Goal: Transaction & Acquisition: Purchase product/service

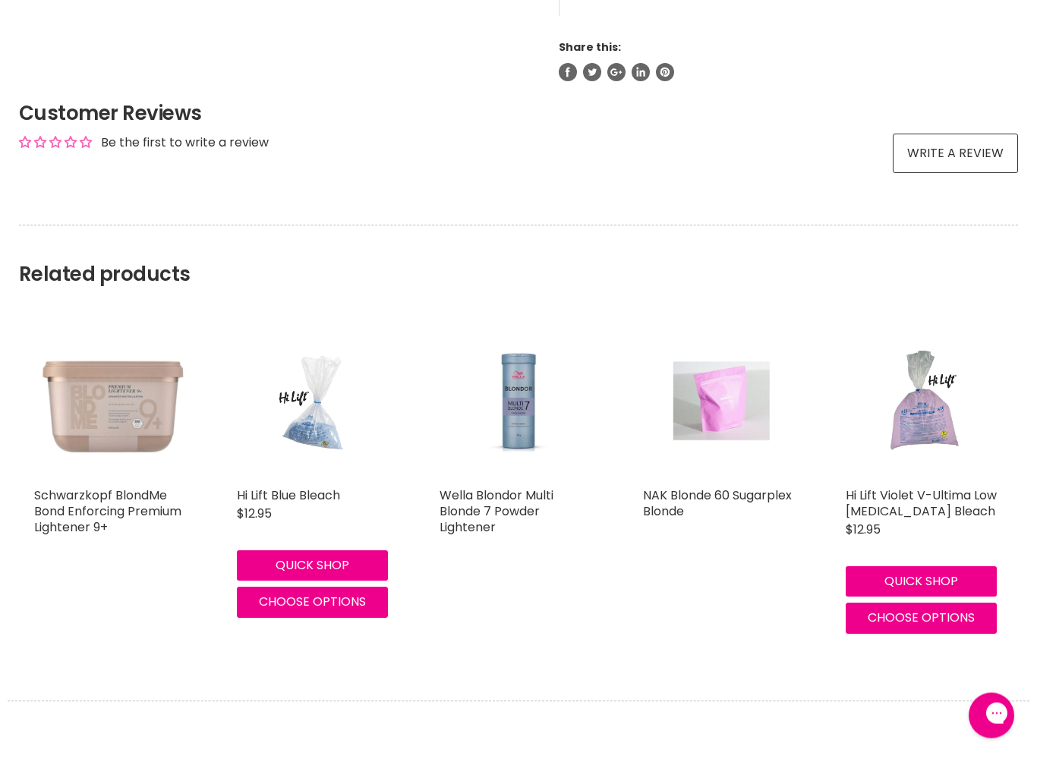
scroll to position [1070, 0]
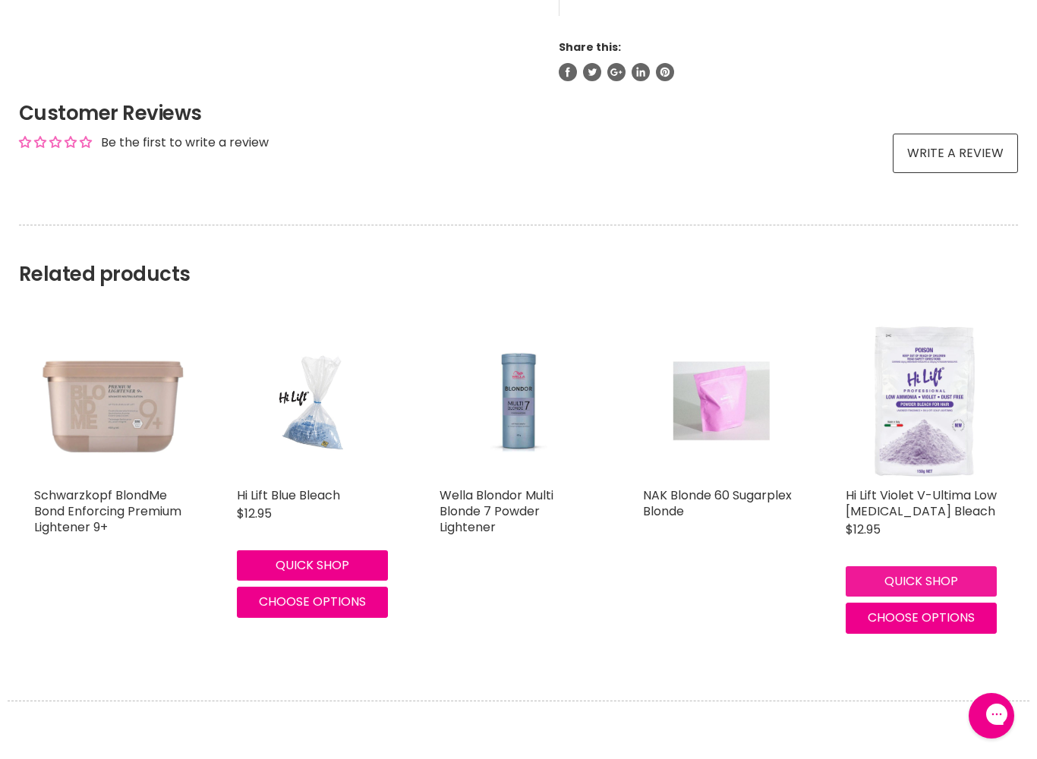
click at [988, 566] on button "Quick shop" at bounding box center [921, 581] width 151 height 30
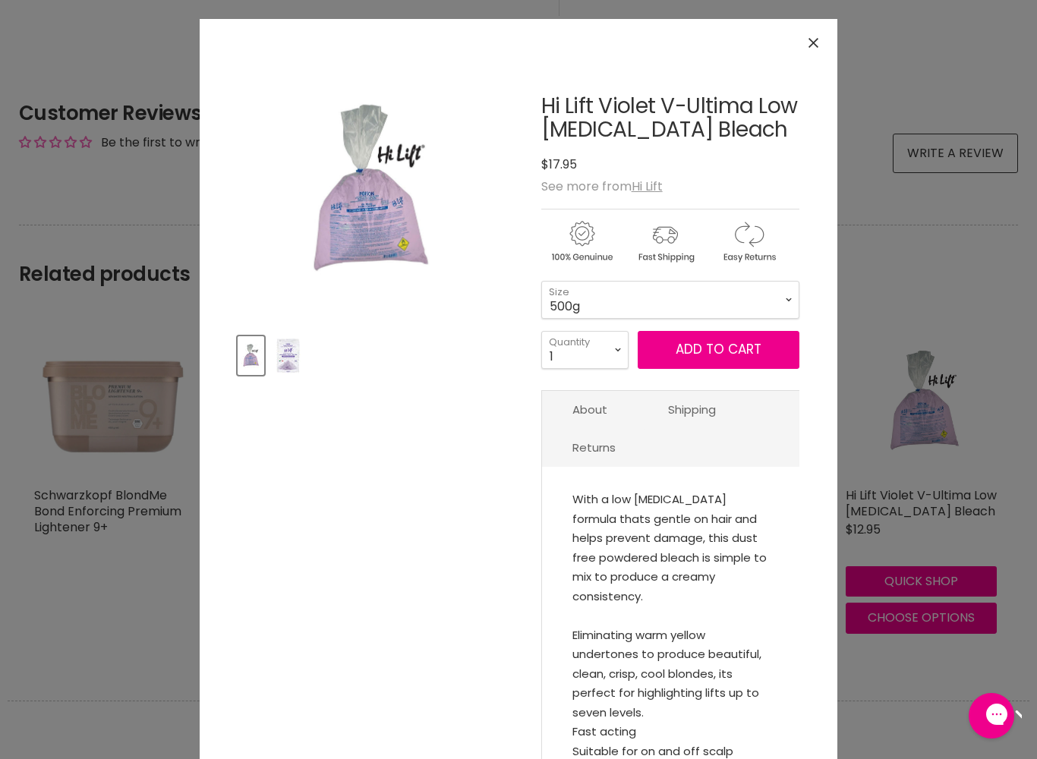
click at [818, 35] on button "Close" at bounding box center [813, 43] width 33 height 33
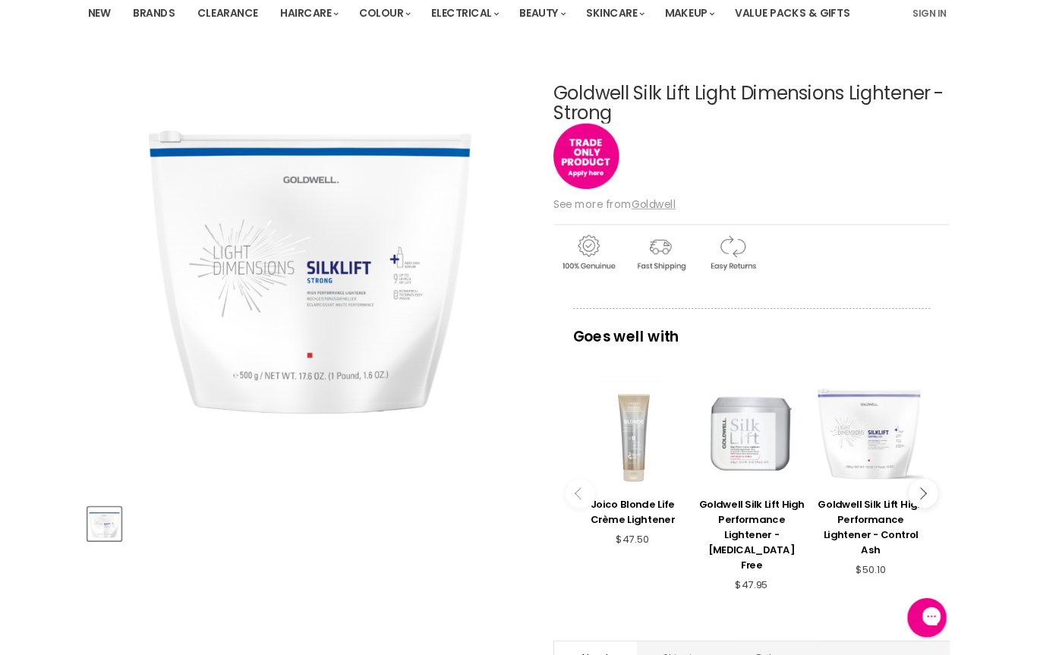
scroll to position [0, 0]
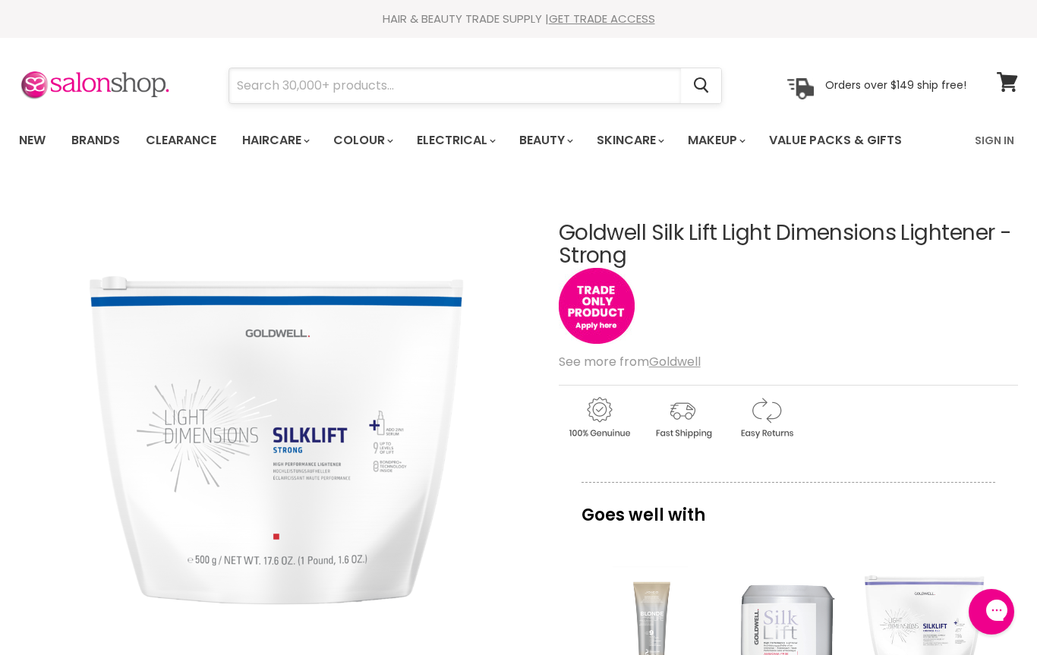
click at [604, 98] on input "Search" at bounding box center [455, 85] width 452 height 35
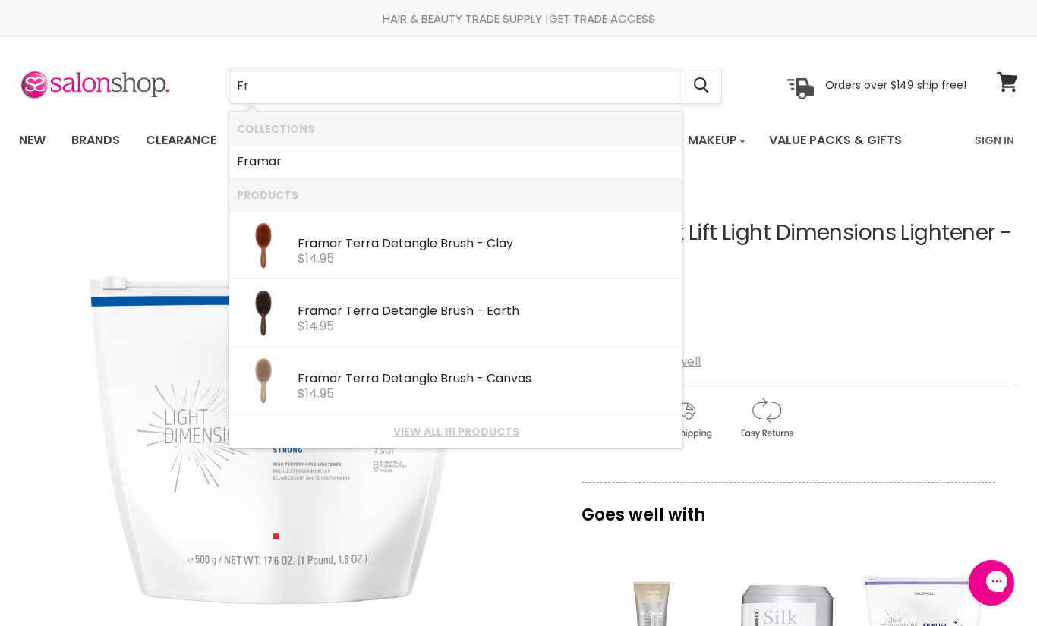
type input "F"
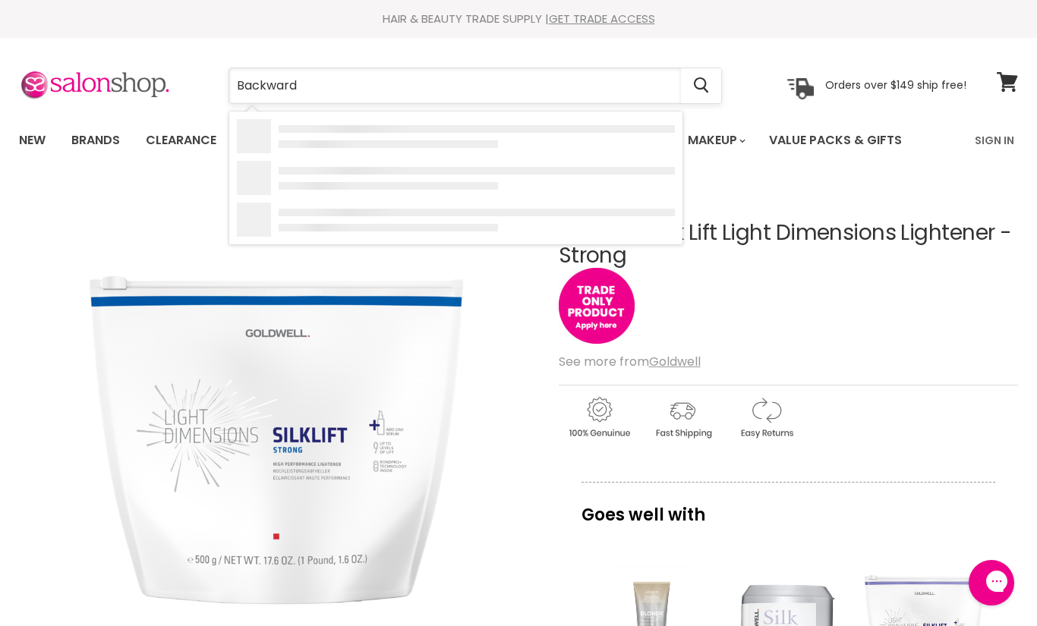
type input "Backward"
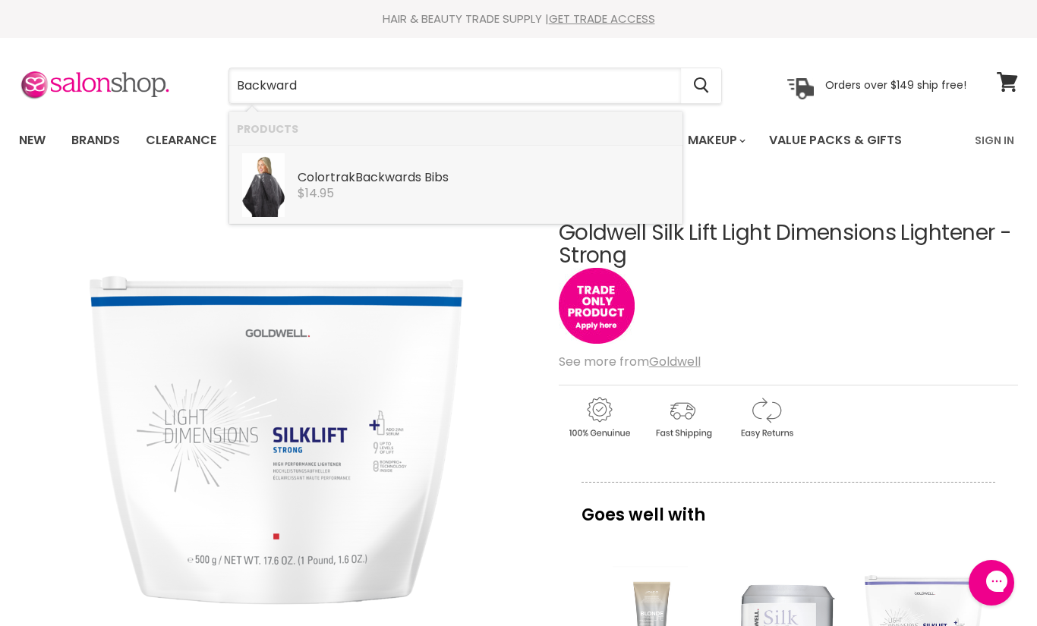
click at [443, 185] on div "Colortrak Backward s Bibs" at bounding box center [486, 179] width 377 height 16
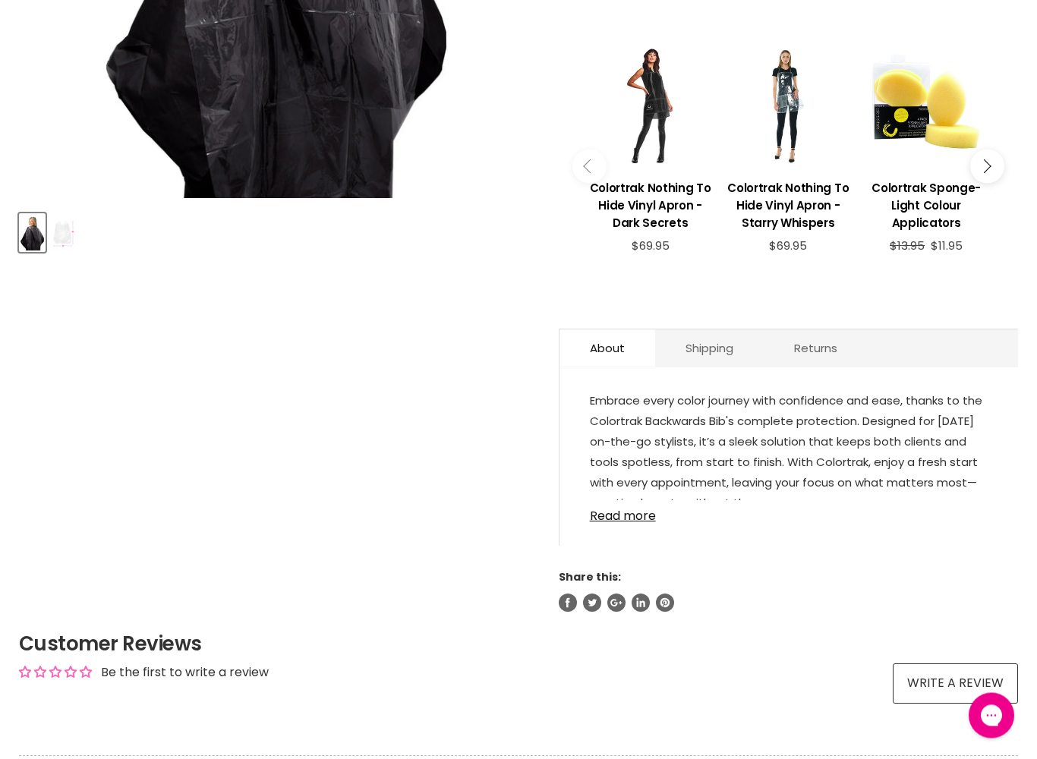
scroll to position [500, 0]
click at [614, 510] on link "Read more" at bounding box center [789, 511] width 398 height 23
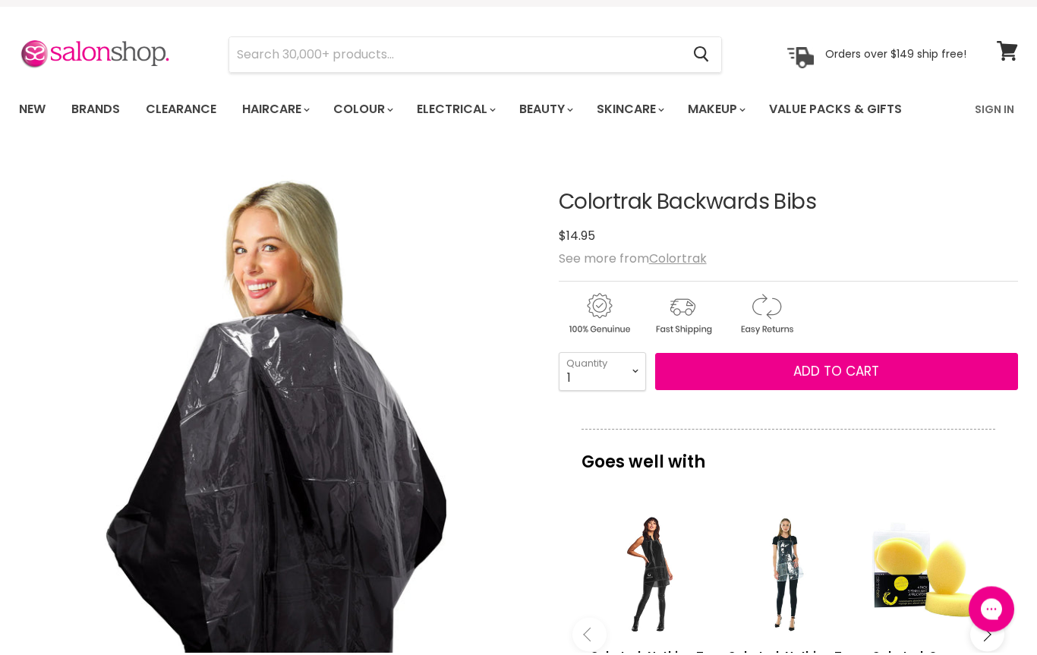
scroll to position [0, 0]
